Goal: Transaction & Acquisition: Purchase product/service

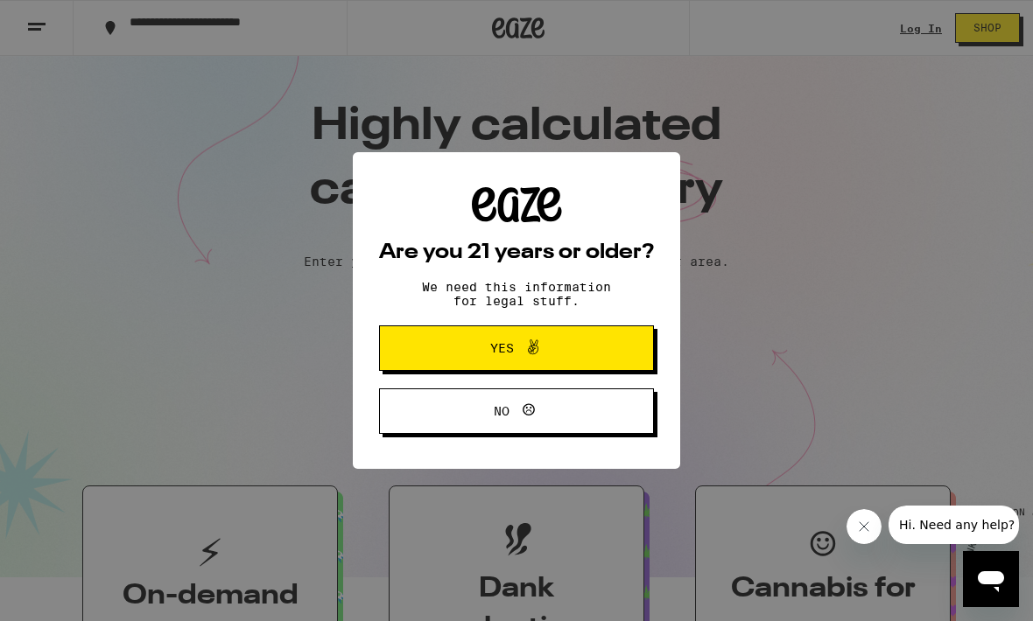
click at [468, 354] on span "Yes" at bounding box center [516, 348] width 133 height 23
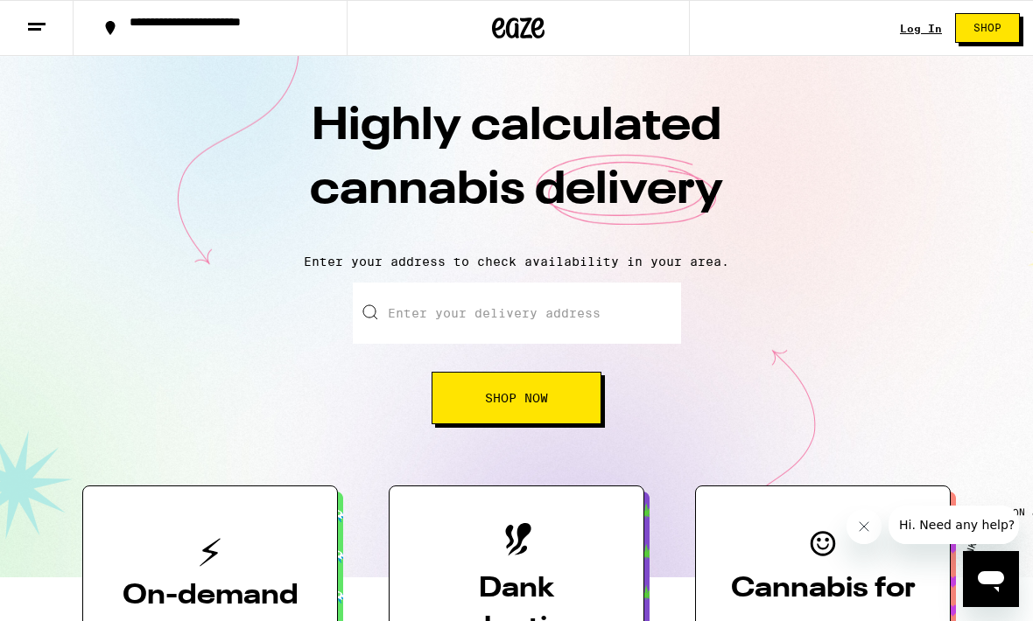
click at [404, 317] on input "Enter your delivery address" at bounding box center [517, 313] width 328 height 61
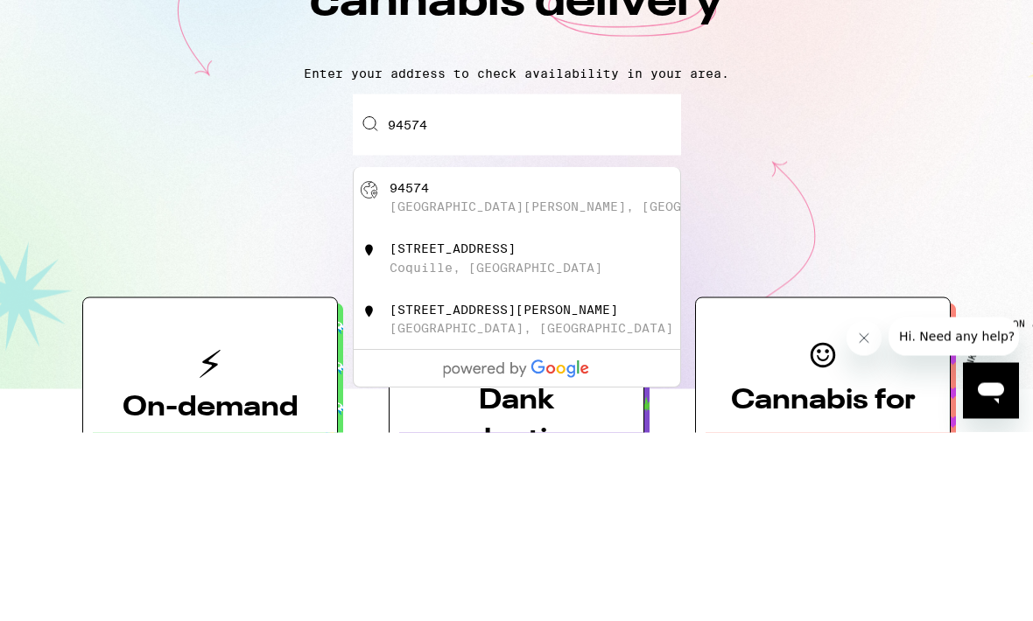
type input "[GEOGRAPHIC_DATA][PERSON_NAME]"
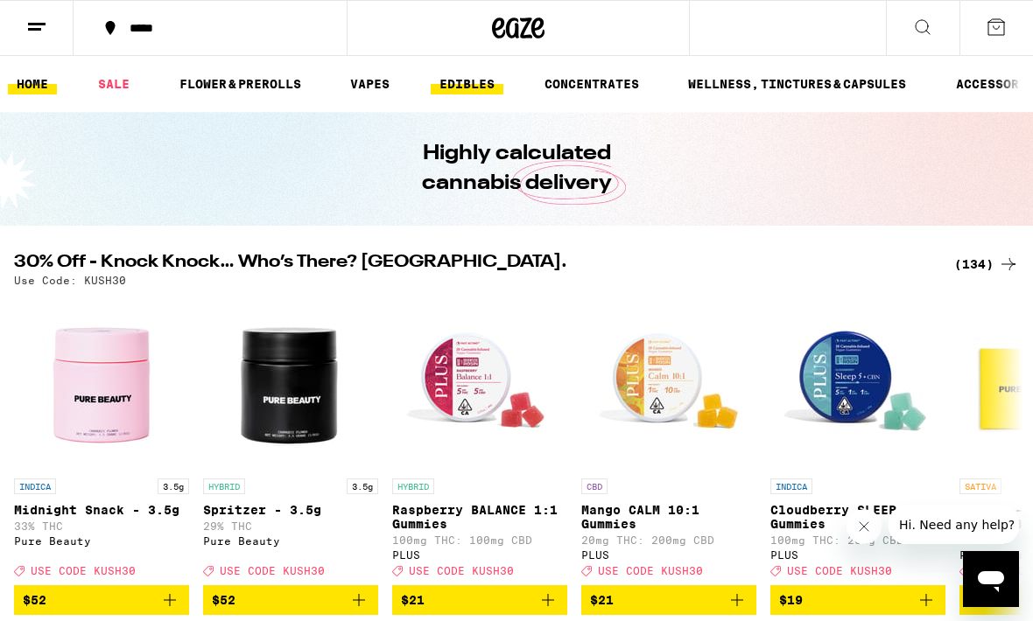
click at [470, 91] on link "EDIBLES" at bounding box center [467, 84] width 73 height 21
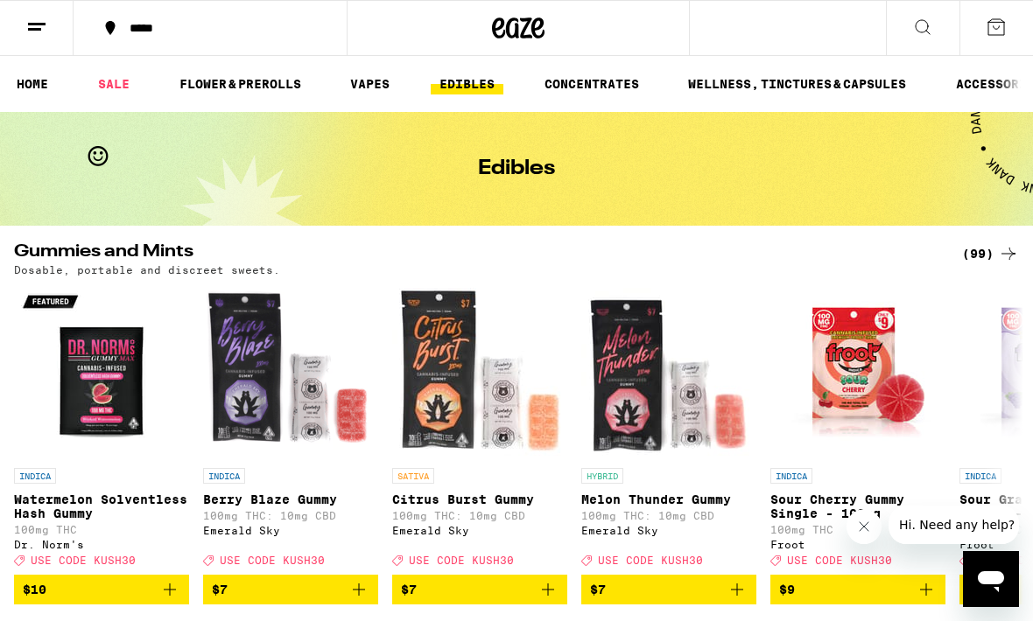
click at [999, 263] on icon at bounding box center [1008, 253] width 21 height 21
